Goal: Task Accomplishment & Management: Manage account settings

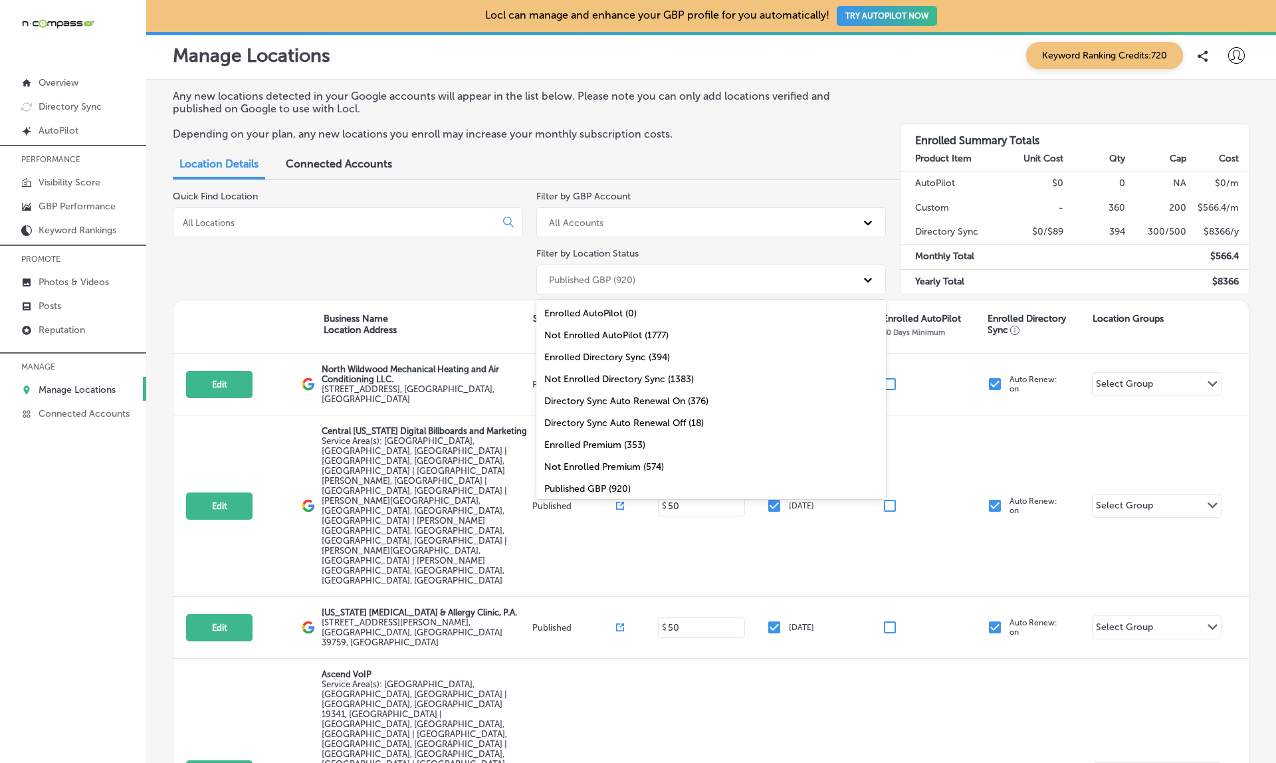
click at [576, 265] on div "Published GBP (920)" at bounding box center [711, 280] width 350 height 30
click at [610, 461] on div "Not Published GBP (135)" at bounding box center [711, 464] width 350 height 22
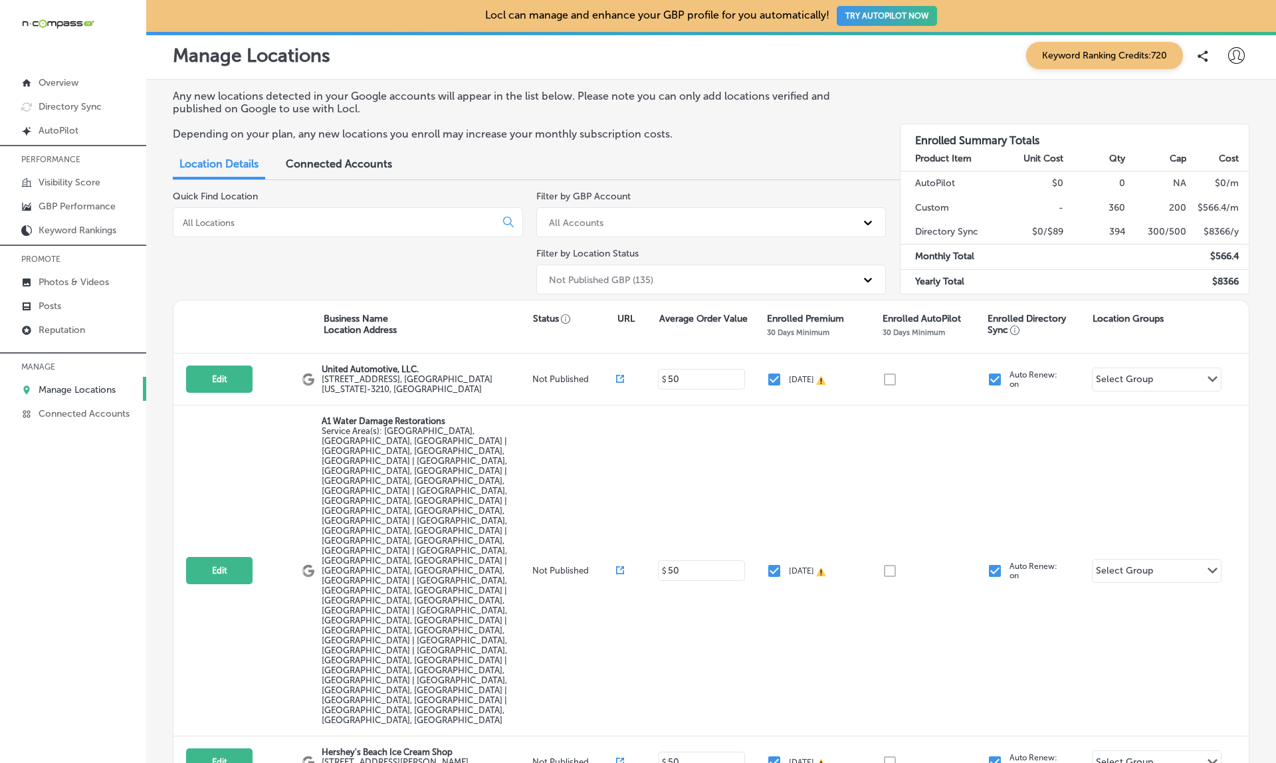
scroll to position [0, 0]
click at [72, 282] on p "Photos & Videos" at bounding box center [74, 282] width 70 height 11
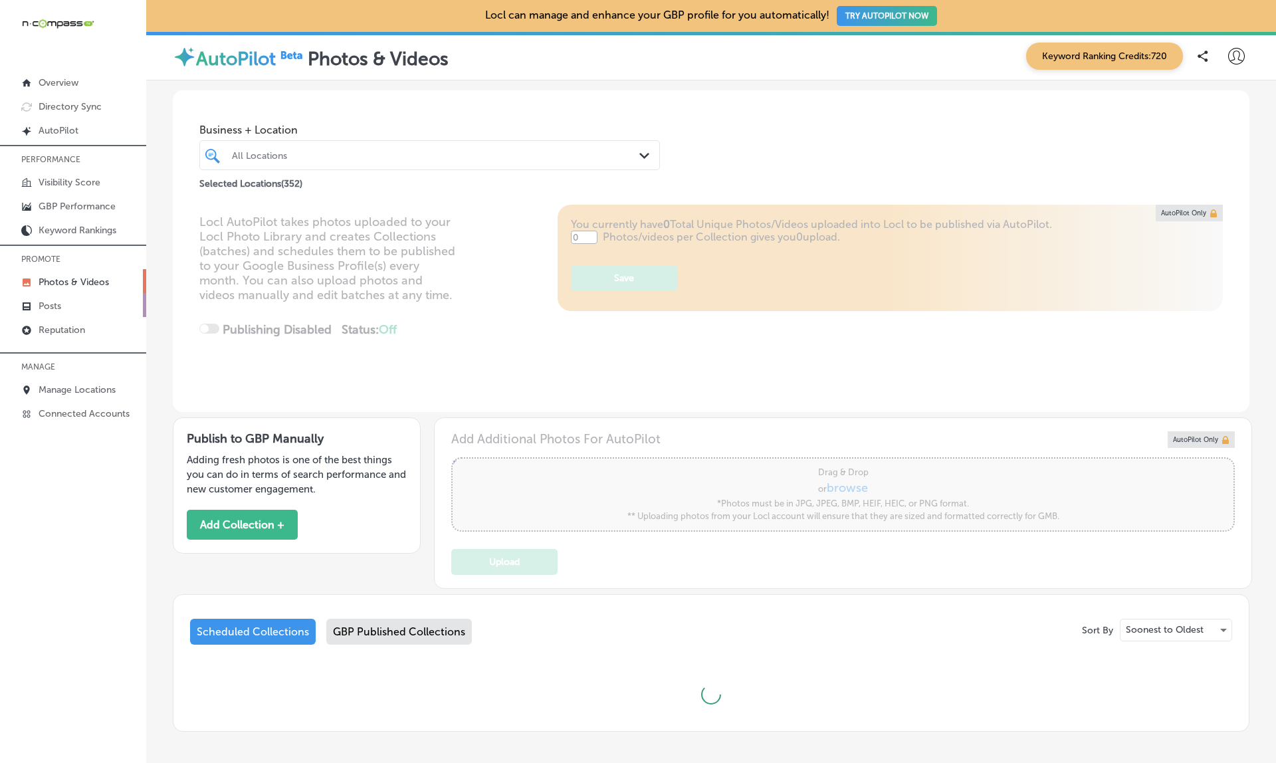
type input "5"
click at [48, 306] on p "Posts" at bounding box center [50, 305] width 23 height 11
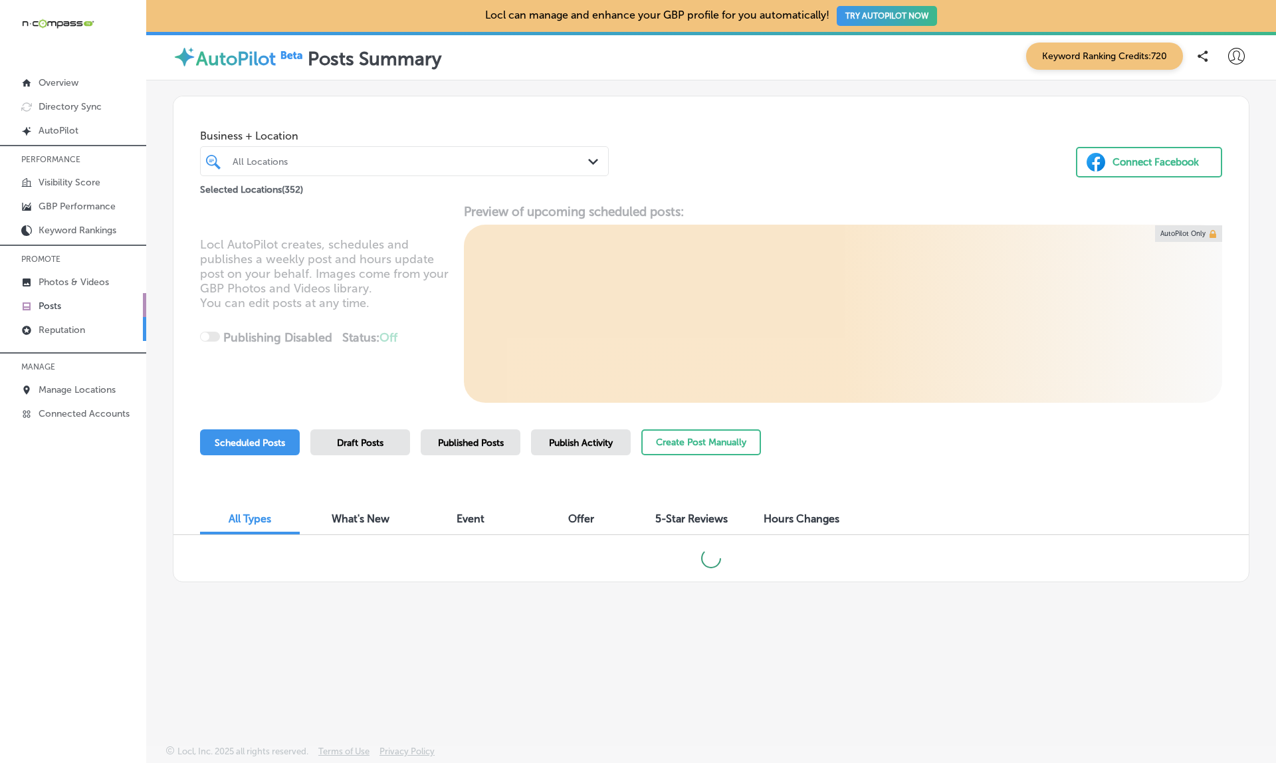
click at [73, 336] on p "Reputation" at bounding box center [62, 329] width 47 height 11
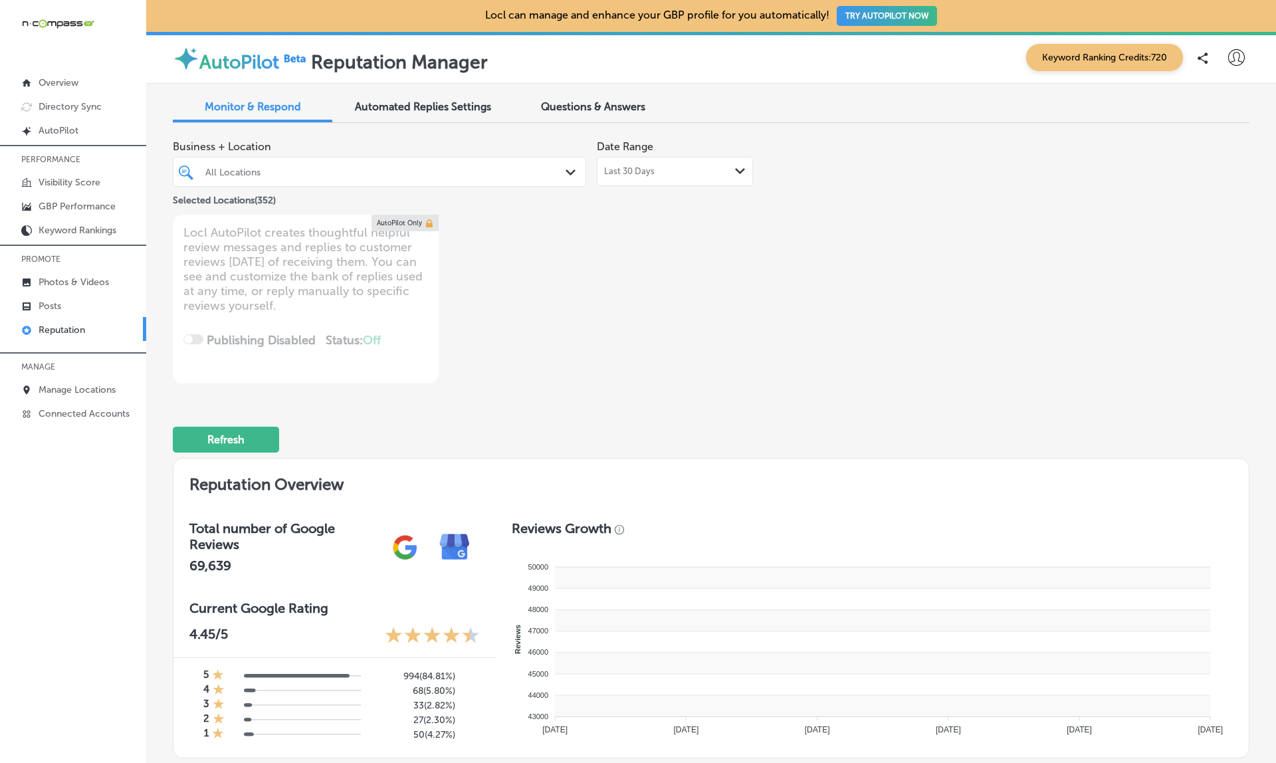
type textarea "x"
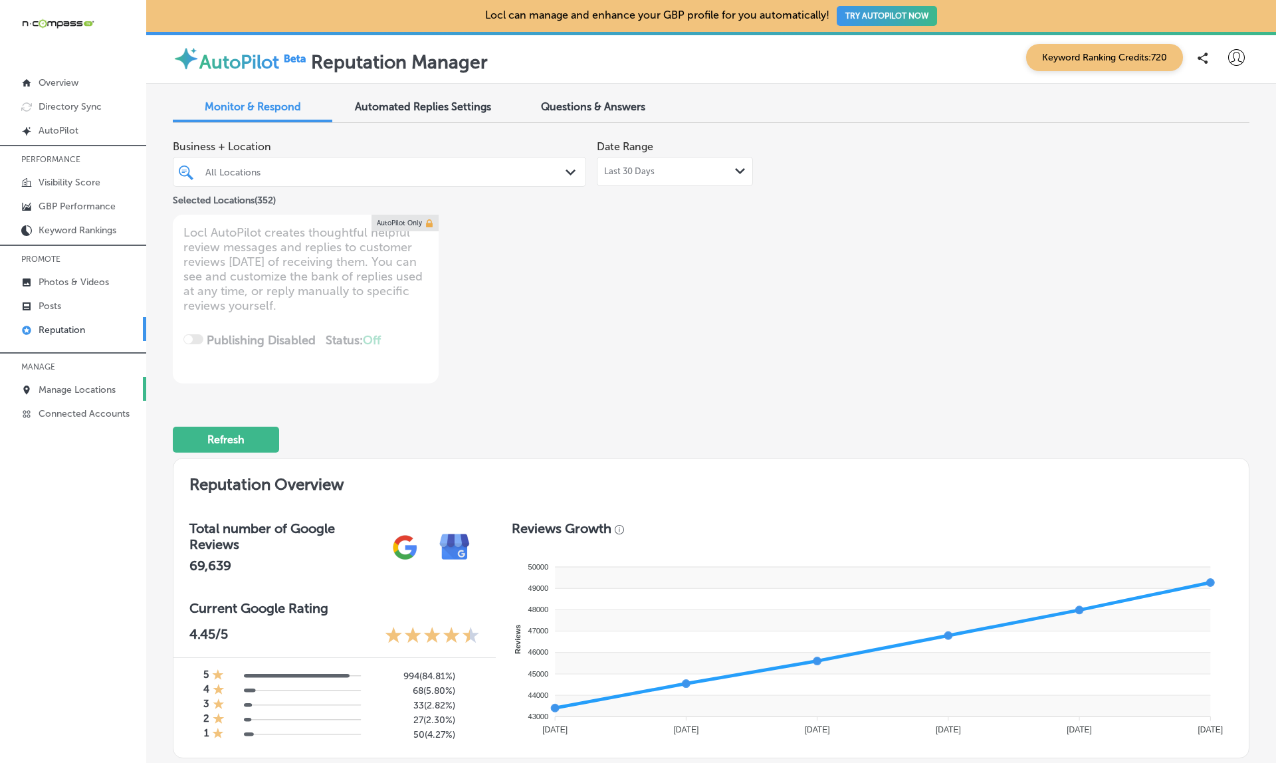
click at [82, 390] on p "Manage Locations" at bounding box center [77, 389] width 77 height 11
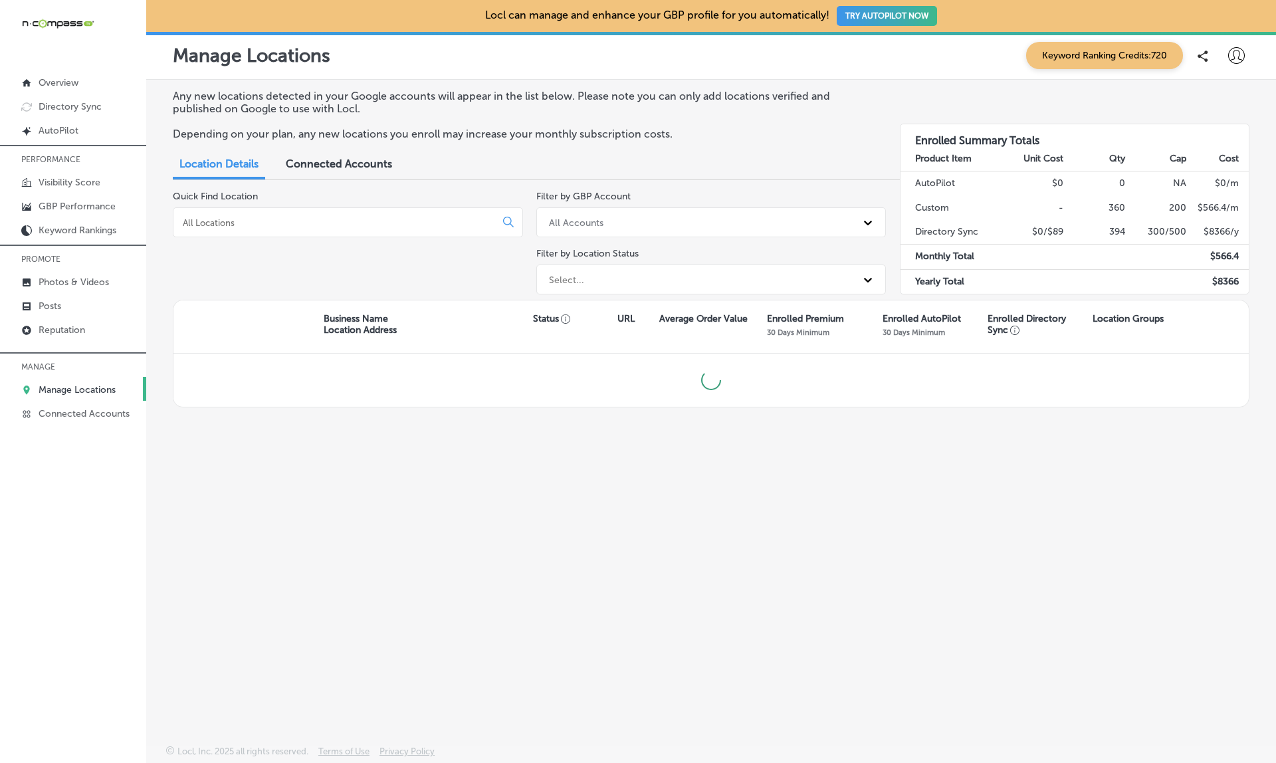
click at [707, 277] on div "Select..." at bounding box center [699, 280] width 314 height 22
click at [706, 277] on div "Select..." at bounding box center [699, 280] width 314 height 22
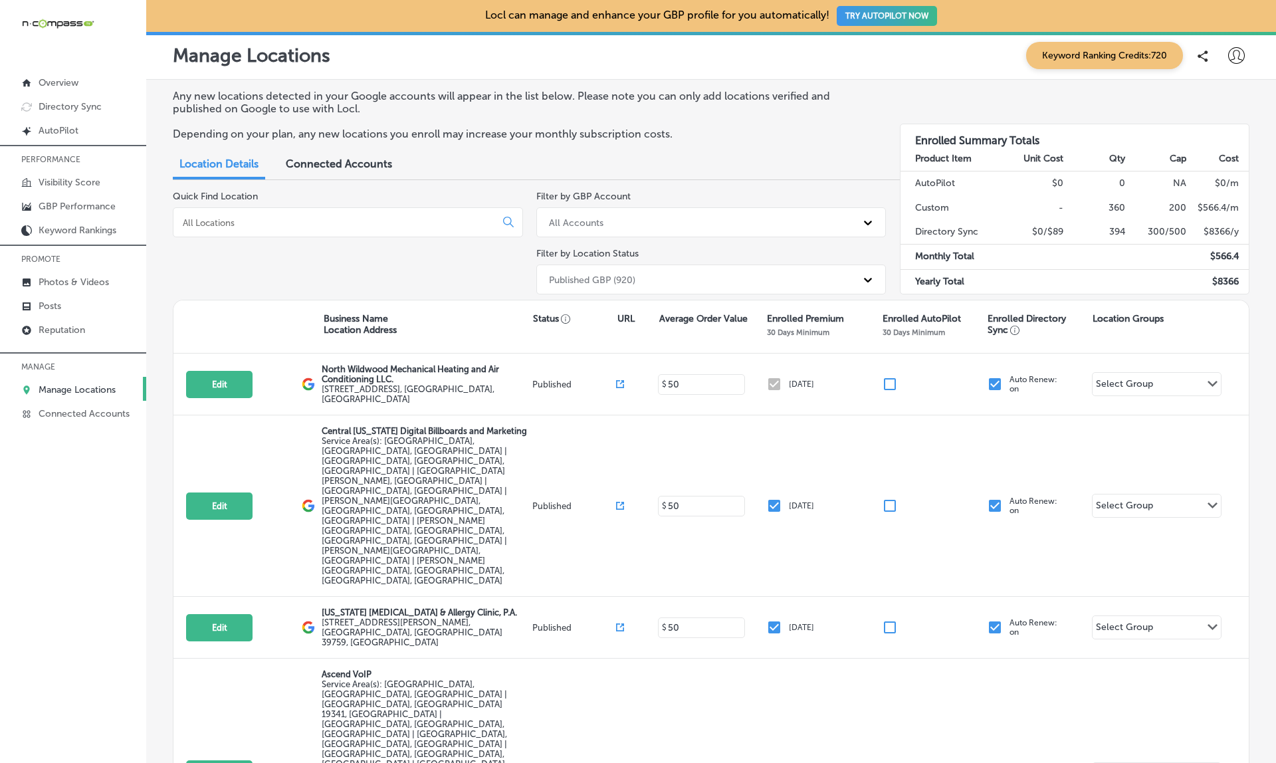
click at [706, 277] on div "Published GBP (920)" at bounding box center [699, 280] width 314 height 22
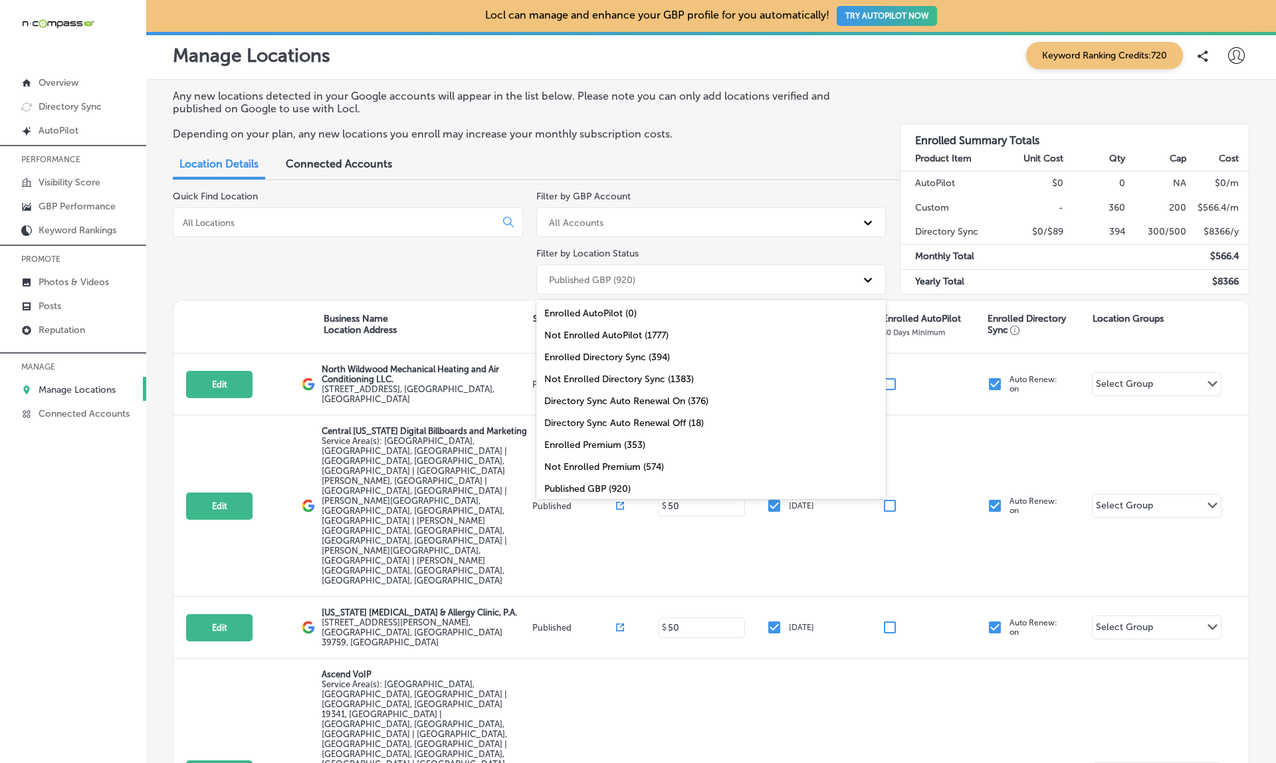
click at [706, 277] on div "Published GBP (920)" at bounding box center [699, 280] width 314 height 22
click at [613, 461] on div "Not Published GBP (135)" at bounding box center [711, 464] width 350 height 22
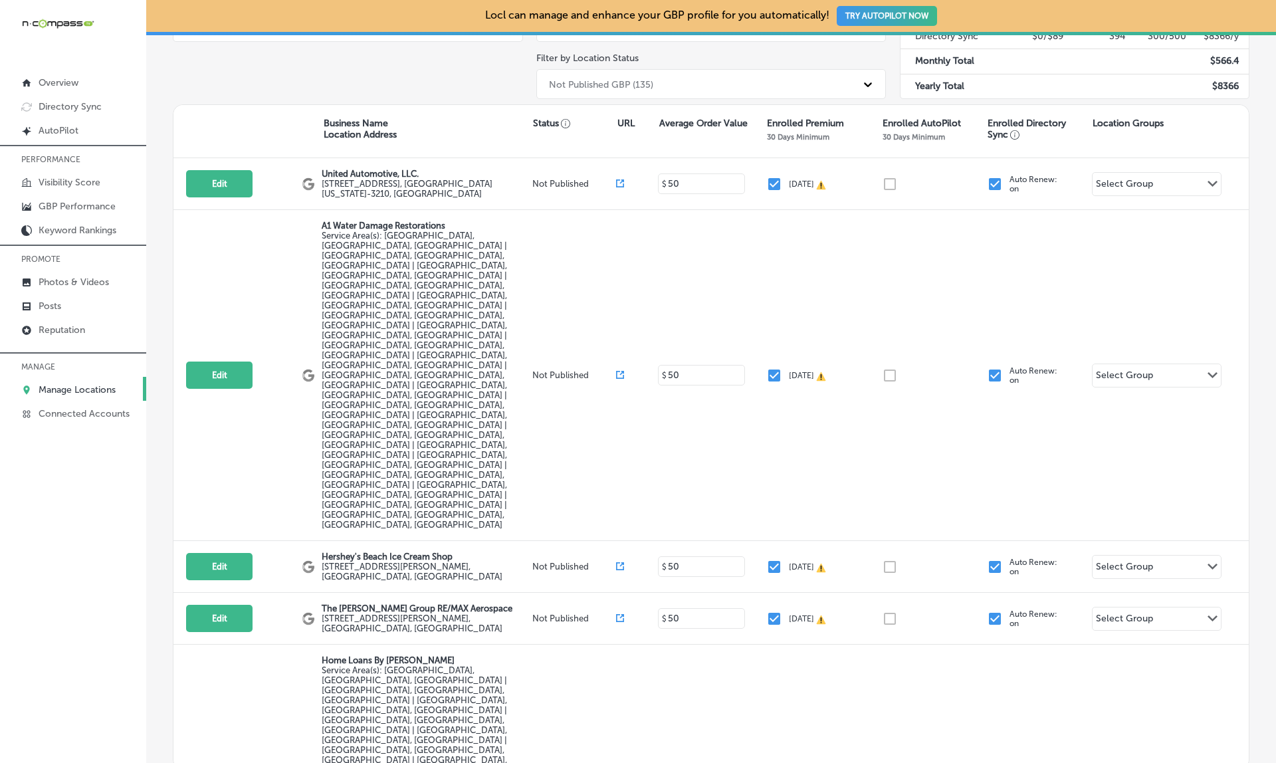
scroll to position [191, 0]
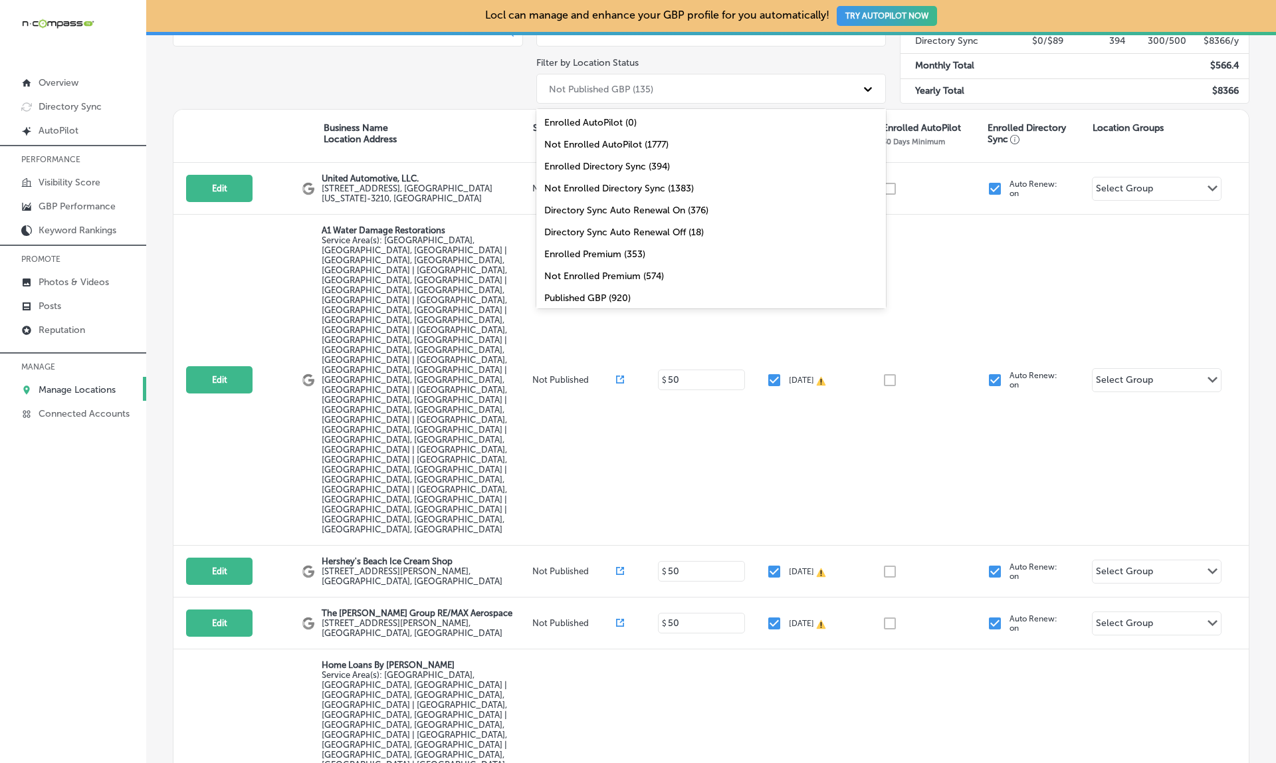
click at [667, 78] on div "Not Published GBP (135)" at bounding box center [699, 89] width 314 height 22
click at [609, 250] on div "Enrolled Premium (353)" at bounding box center [711, 254] width 350 height 22
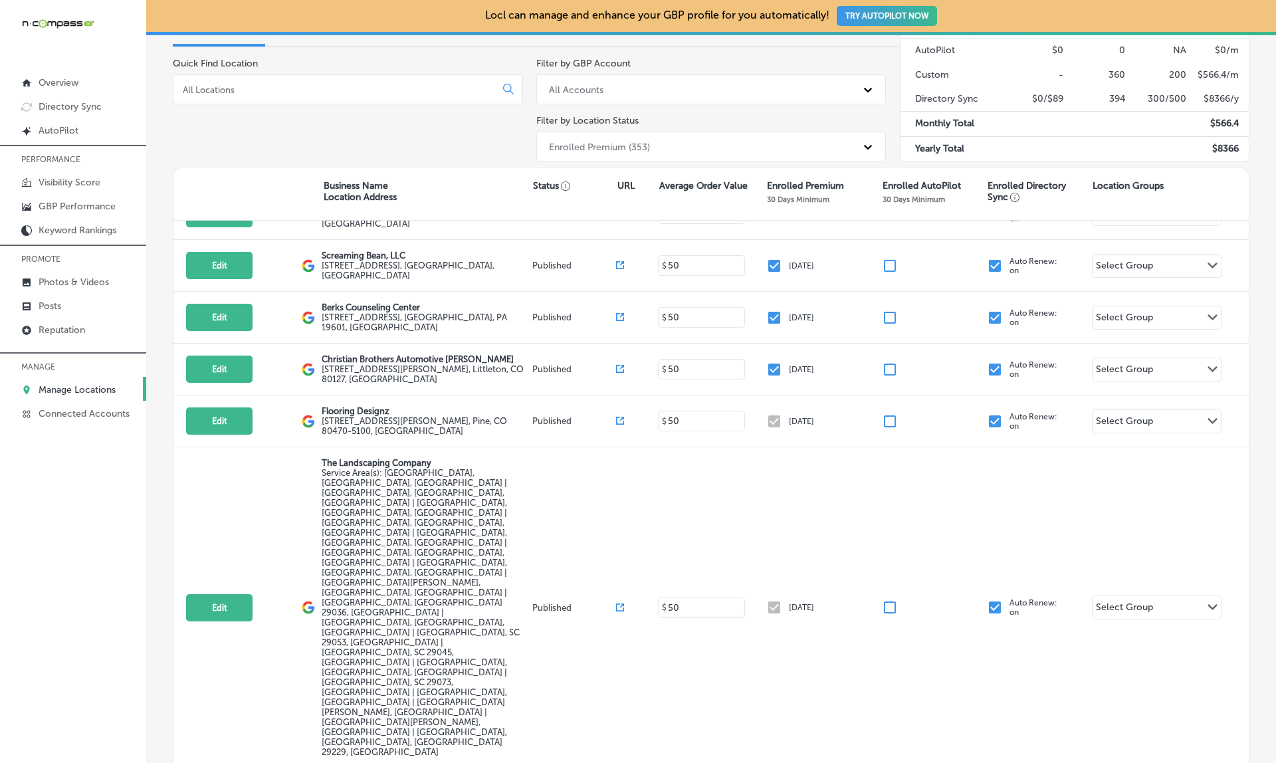
scroll to position [15305, 0]
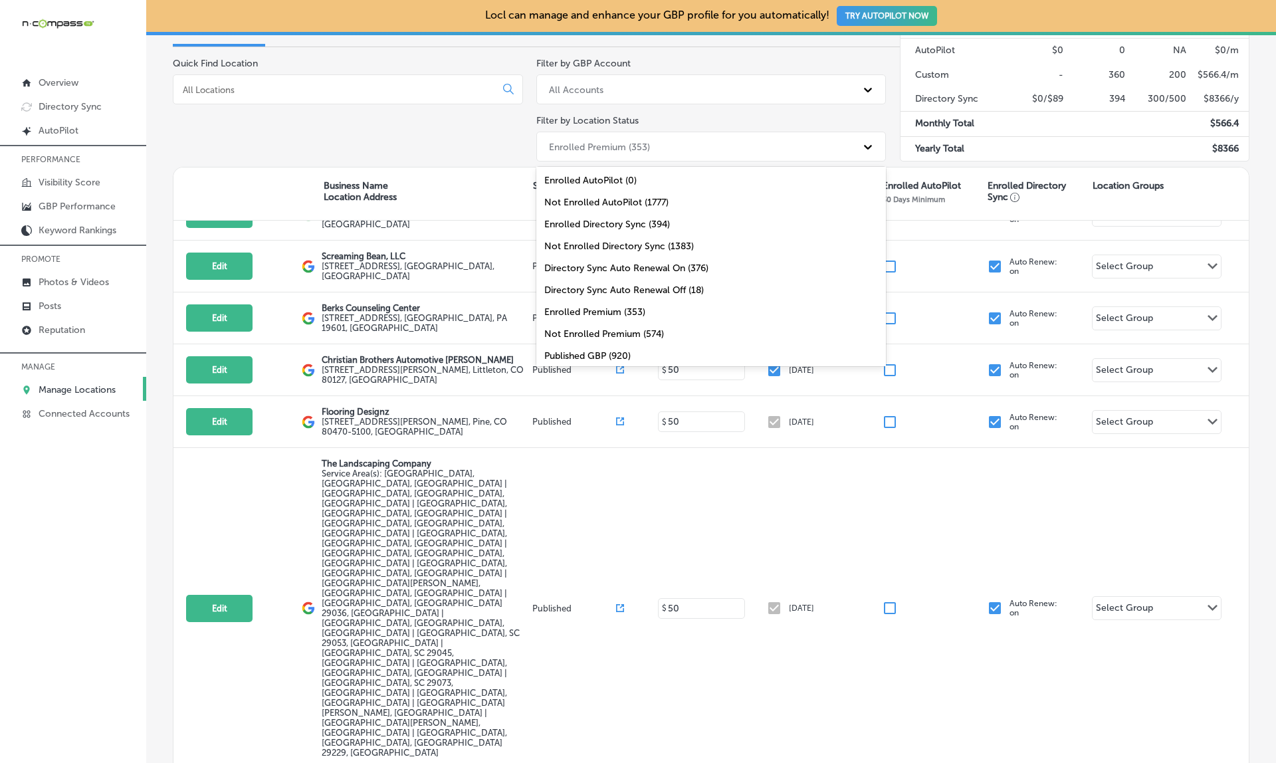
click at [679, 144] on div "Enrolled Premium (353)" at bounding box center [699, 147] width 314 height 22
